Goal: Task Accomplishment & Management: Use online tool/utility

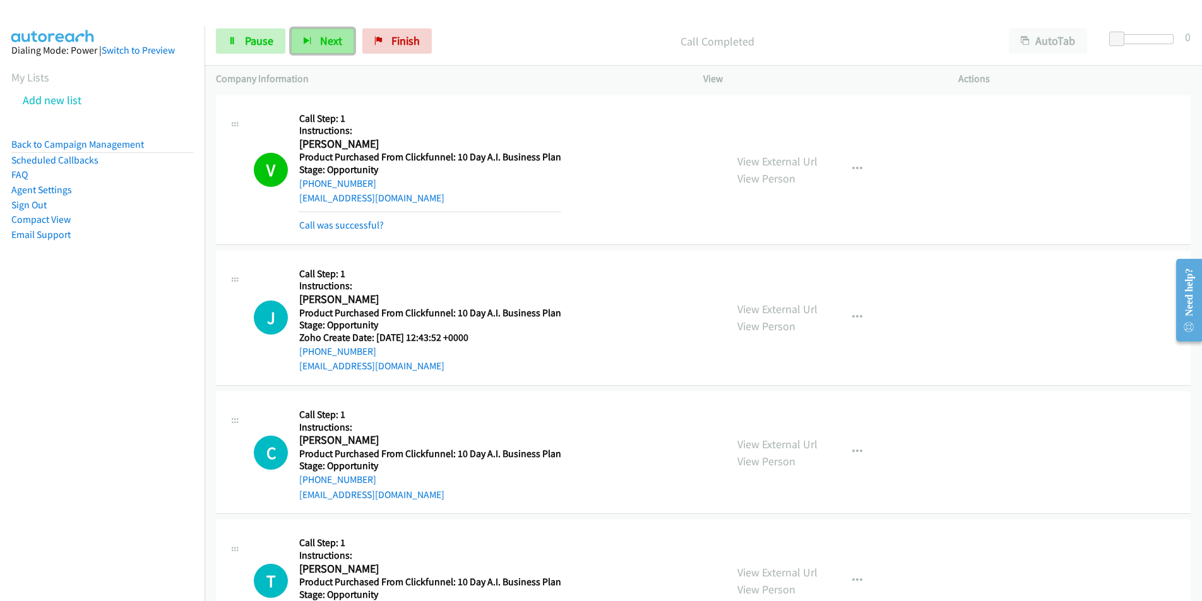
click at [314, 39] on button "Next" at bounding box center [322, 40] width 63 height 25
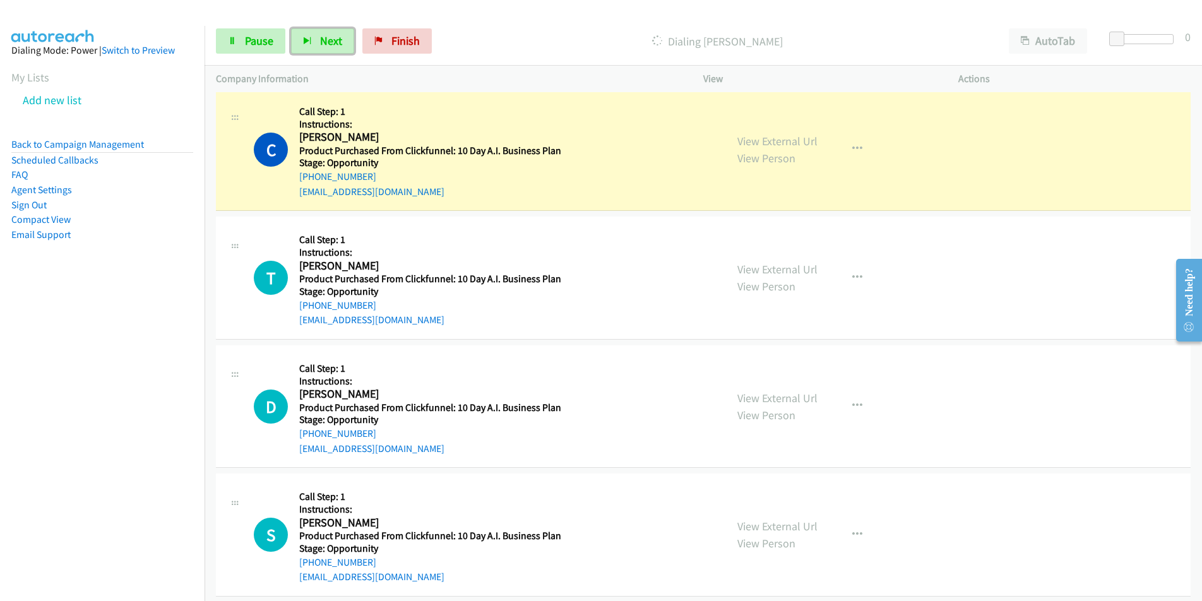
scroll to position [328, 0]
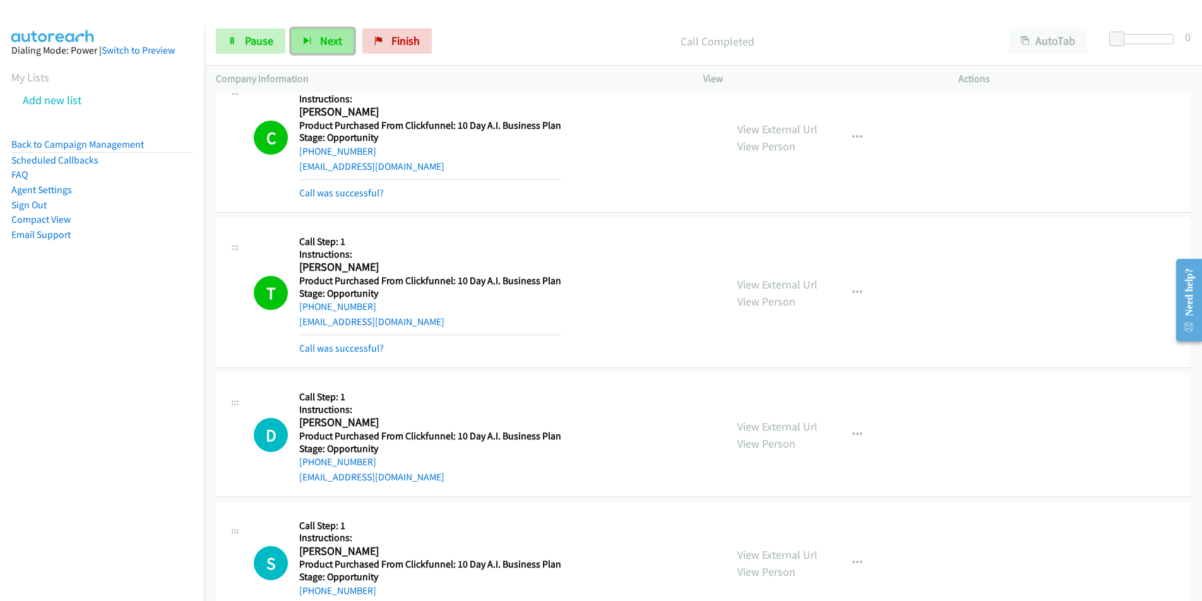
click at [311, 45] on button "Next" at bounding box center [322, 40] width 63 height 25
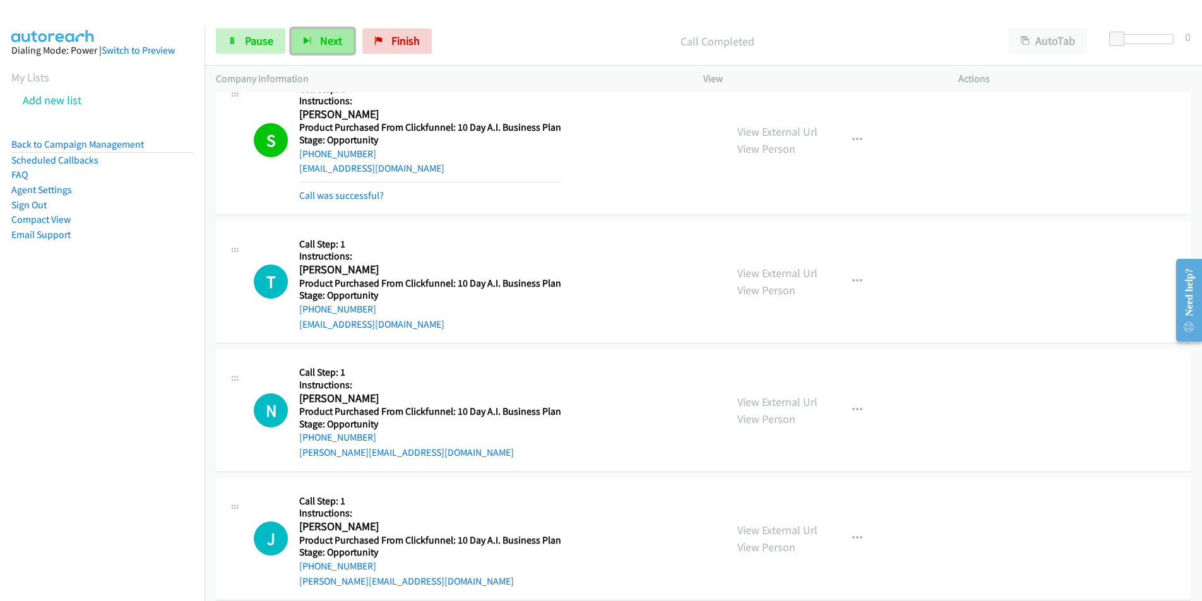
click at [326, 39] on span "Next" at bounding box center [331, 40] width 22 height 15
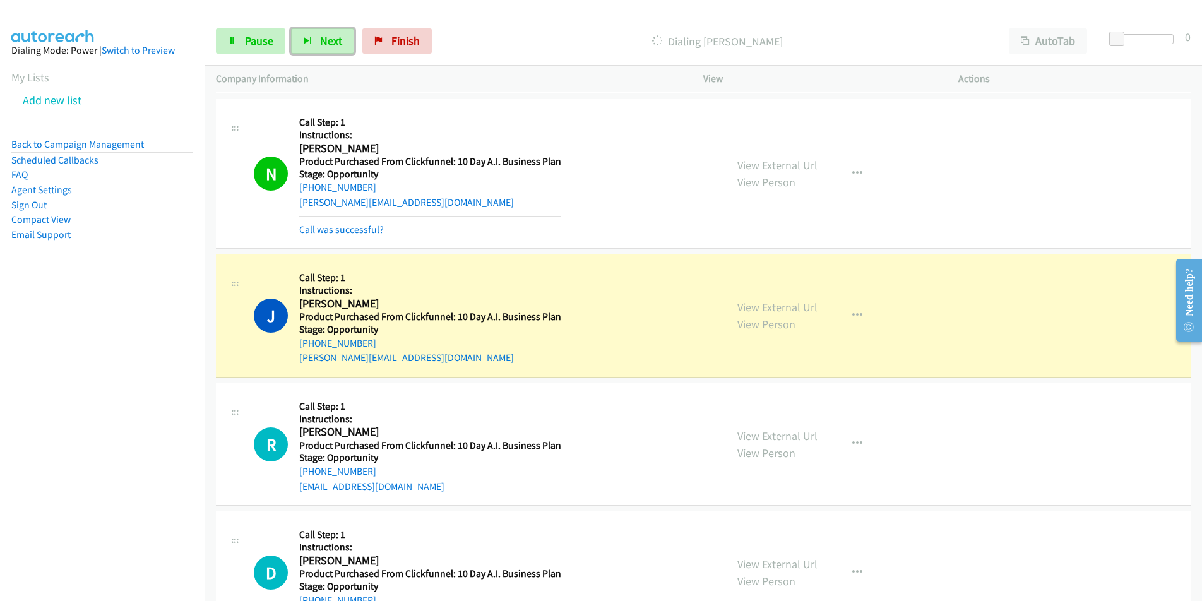
scroll to position [1018, 0]
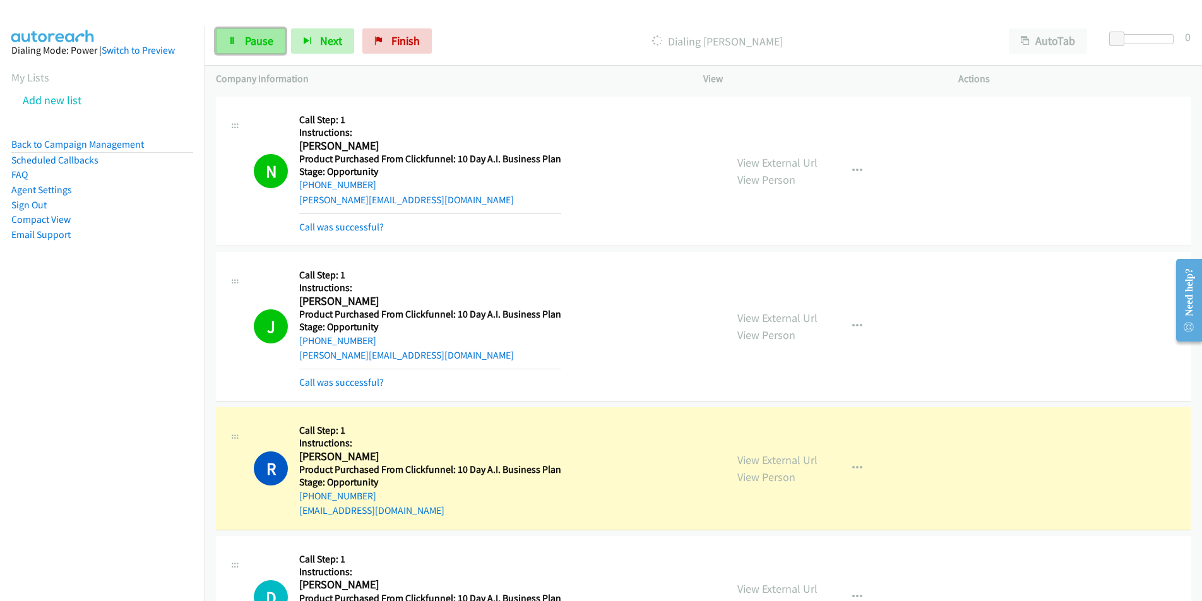
click at [244, 43] on link "Pause" at bounding box center [250, 40] width 69 height 25
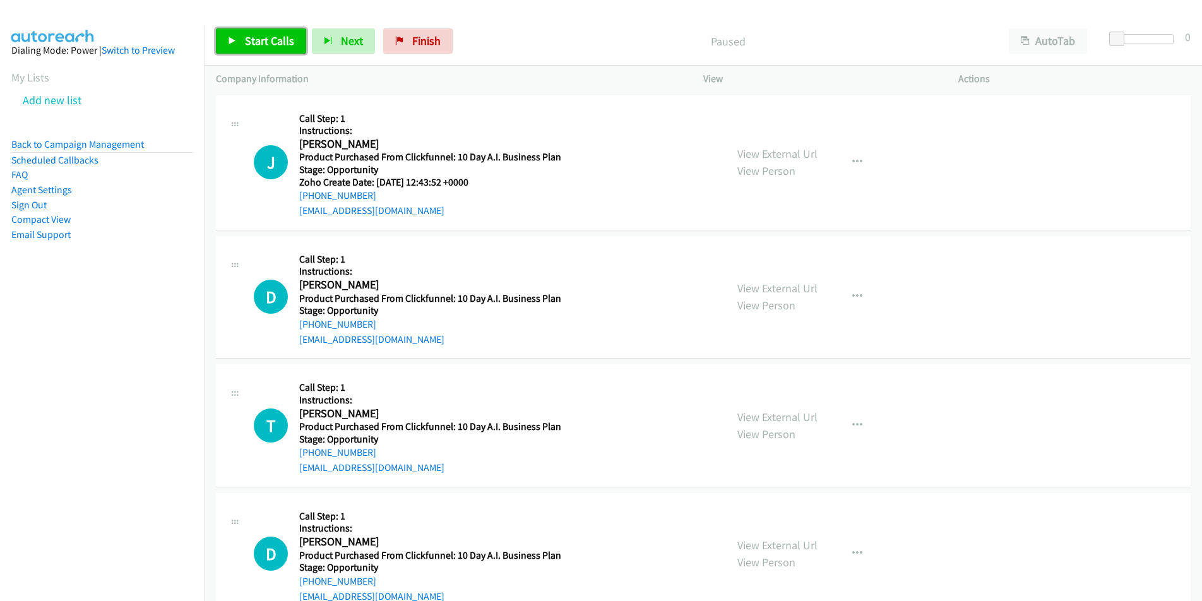
click at [250, 43] on span "Start Calls" at bounding box center [269, 40] width 49 height 15
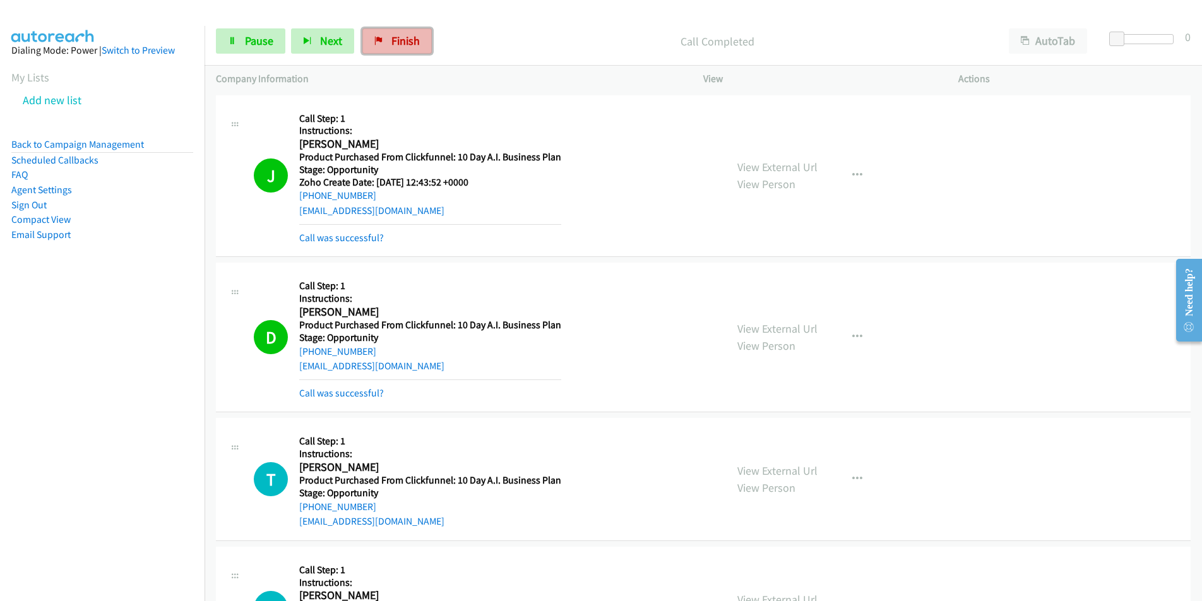
click at [410, 47] on span "Finish" at bounding box center [406, 40] width 28 height 15
